Goal: Ask a question: Seek information or help from site administrators or community

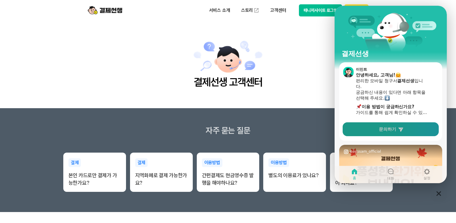
click at [392, 131] on span "문의하기" at bounding box center [387, 129] width 17 height 6
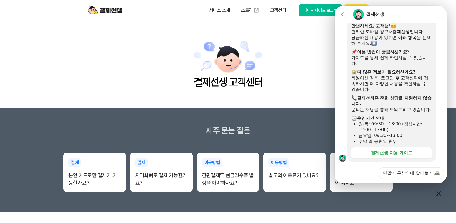
scroll to position [115, 0]
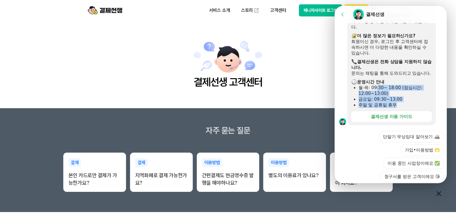
drag, startPoint x: 375, startPoint y: 94, endPoint x: 403, endPoint y: 112, distance: 33.3
click at [403, 108] on ul "월-목: 09:30~ 18:00 (점심시간: 12:00~13:00) [DATE]: 09:30~13:00 주말 및 공휴일 휴무" at bounding box center [391, 96] width 81 height 23
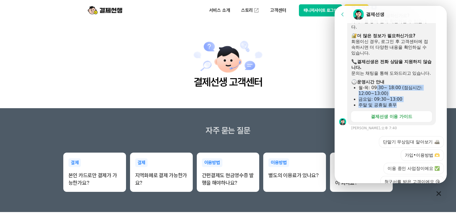
click at [408, 108] on div "주말 및 공휴일 휴무" at bounding box center [395, 105] width 73 height 6
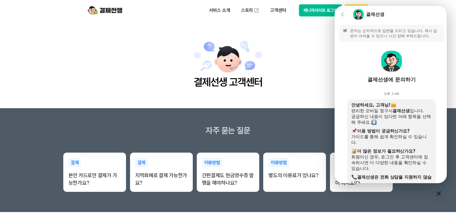
scroll to position [86, 0]
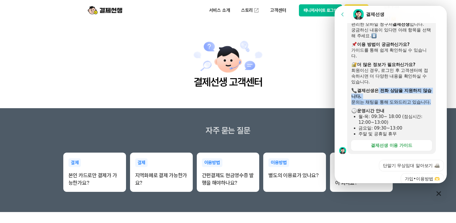
drag, startPoint x: 379, startPoint y: 90, endPoint x: 380, endPoint y: 109, distance: 19.3
click at [380, 109] on div "안녕하세요, 고객님! 편리한 모바일 청구서 결제선생 입니다. 궁금하신 내용이 있다면 아래 항목을 선택해 주세요. ​ 이용 방법이 궁금하신가요?…" at bounding box center [391, 76] width 81 height 121
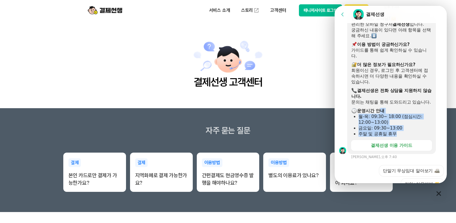
drag, startPoint x: 381, startPoint y: 115, endPoint x: 403, endPoint y: 139, distance: 32.4
click at [403, 136] on div "안녕하세요, 고객님! 편리한 모바일 청구서 결제선생 입니다. 궁금하신 내용이 있다면 아래 항목을 선택해 주세요. ​ 이용 방법이 궁금하신가요?…" at bounding box center [391, 76] width 81 height 121
click at [403, 136] on div "주말 및 공휴일 휴무" at bounding box center [395, 134] width 73 height 6
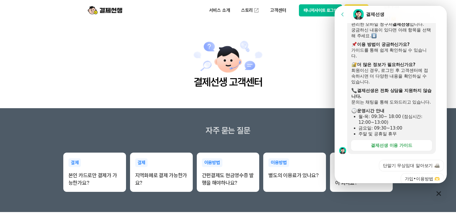
click at [404, 136] on div "주말 및 공휴일 휴무" at bounding box center [395, 134] width 73 height 6
click at [405, 136] on div "주말 및 공휴일 휴무" at bounding box center [395, 134] width 73 height 6
click at [400, 148] on div "결제선생 이용 가이드" at bounding box center [391, 145] width 41 height 6
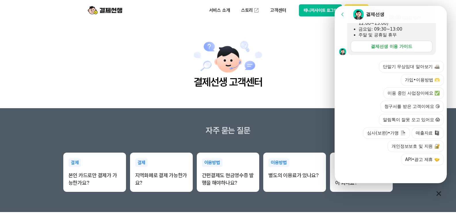
scroll to position [191, 0]
click at [419, 95] on button "이용 중인 사업장이에요 ✅" at bounding box center [414, 93] width 60 height 12
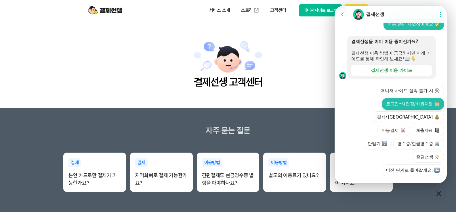
scroll to position [231, 0]
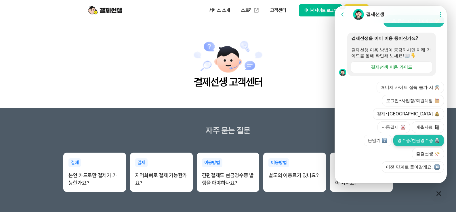
click at [393, 146] on button "영수증/현금영수증 🖨️" at bounding box center [418, 140] width 51 height 12
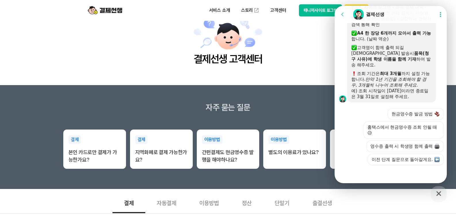
scroll to position [58, 0]
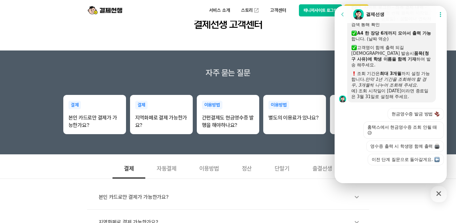
click at [437, 191] on icon "button" at bounding box center [439, 193] width 10 height 10
